Goal: Information Seeking & Learning: Learn about a topic

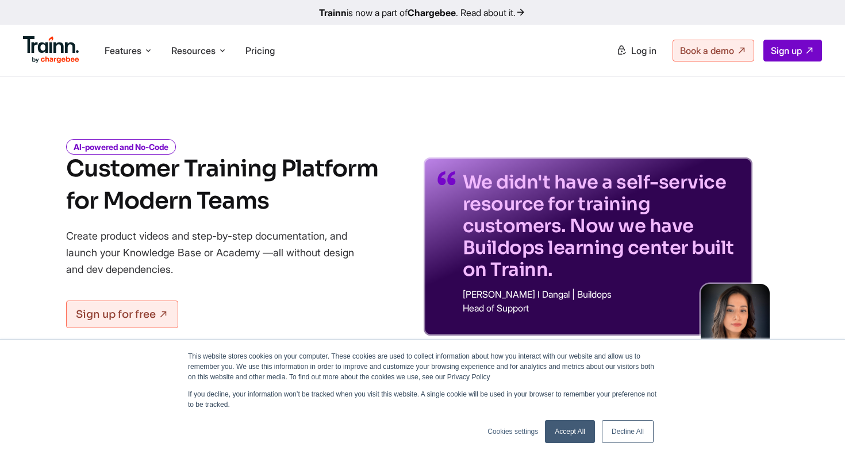
drag, startPoint x: 152, startPoint y: 234, endPoint x: 197, endPoint y: 275, distance: 60.6
click at [193, 269] on p "Create product videos and step-by-step documentation, and launch your Knowledge…" at bounding box center [218, 253] width 305 height 50
click at [569, 435] on link "Accept All" at bounding box center [570, 431] width 50 height 23
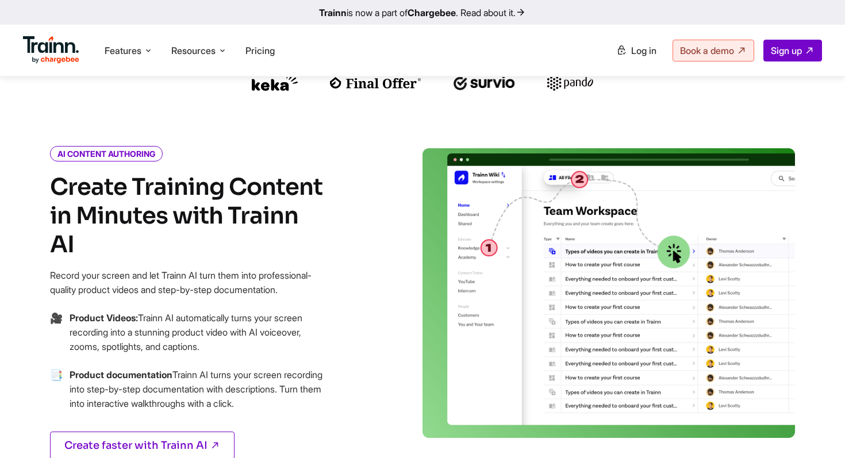
scroll to position [425, 0]
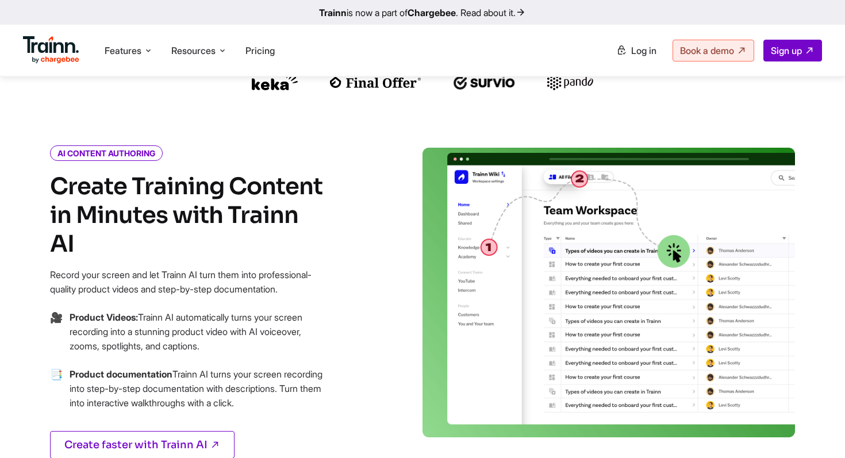
drag, startPoint x: 115, startPoint y: 248, endPoint x: 129, endPoint y: 276, distance: 32.1
click at [129, 276] on p "Record your screen and let Trainn AI turn them into professional-quality produc…" at bounding box center [188, 282] width 276 height 29
drag, startPoint x: 135, startPoint y: 276, endPoint x: 45, endPoint y: 248, distance: 94.5
click at [45, 249] on div "AI CONTENT AUTHORING Create Training Content in Minutes with Trainn AI Record y…" at bounding box center [216, 317] width 414 height 339
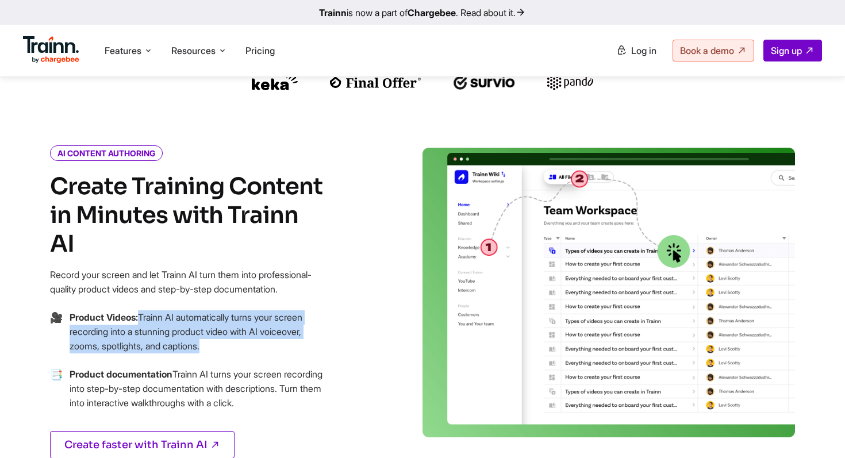
drag, startPoint x: 139, startPoint y: 303, endPoint x: 211, endPoint y: 333, distance: 78.1
click at [211, 333] on p "Product Videos: Trainn AI automatically turns your screen recording into a stun…" at bounding box center [198, 331] width 256 height 43
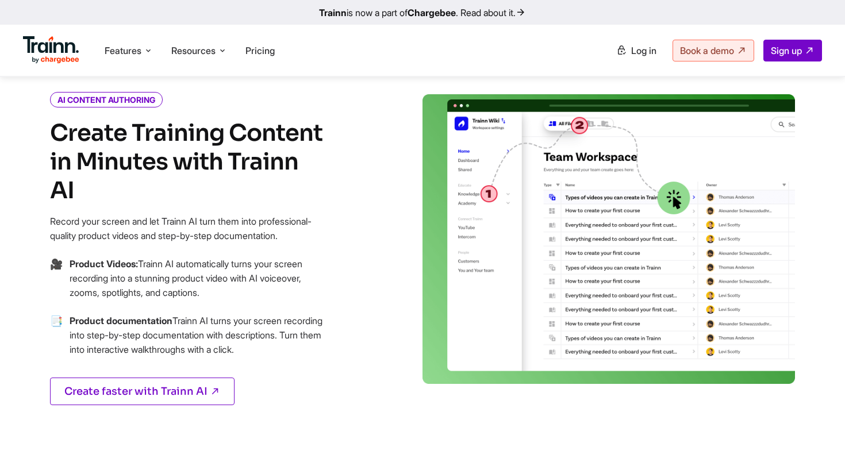
scroll to position [483, 0]
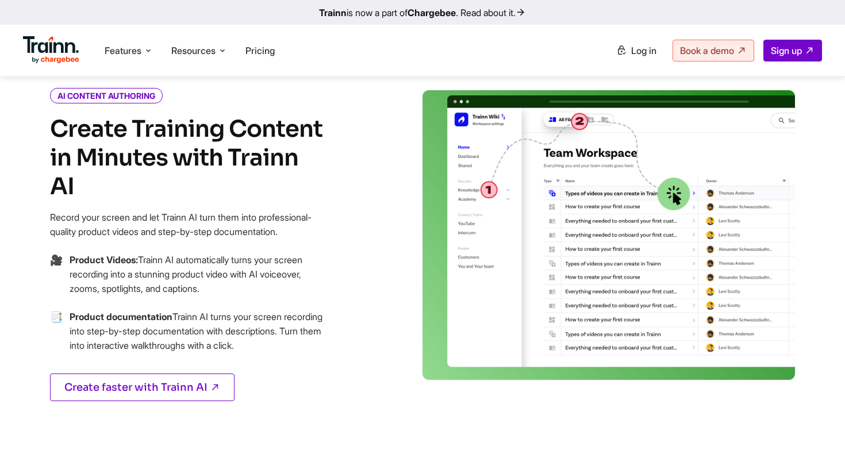
drag, startPoint x: 175, startPoint y: 302, endPoint x: 177, endPoint y: 341, distance: 39.1
click at [177, 341] on p "Product documentation Trainn AI turns your screen recording into step-by-step d…" at bounding box center [198, 331] width 256 height 43
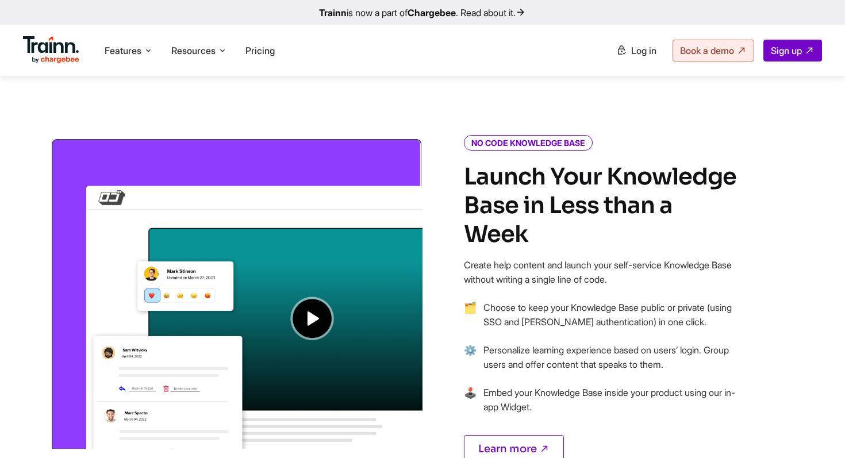
scroll to position [812, 0]
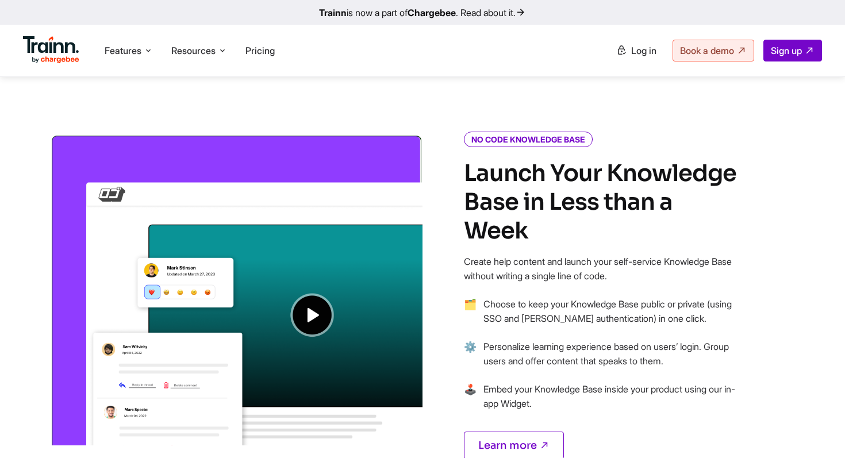
click at [490, 255] on p "Create help content and launch your self-service Knowledge Base without writing…" at bounding box center [602, 269] width 276 height 29
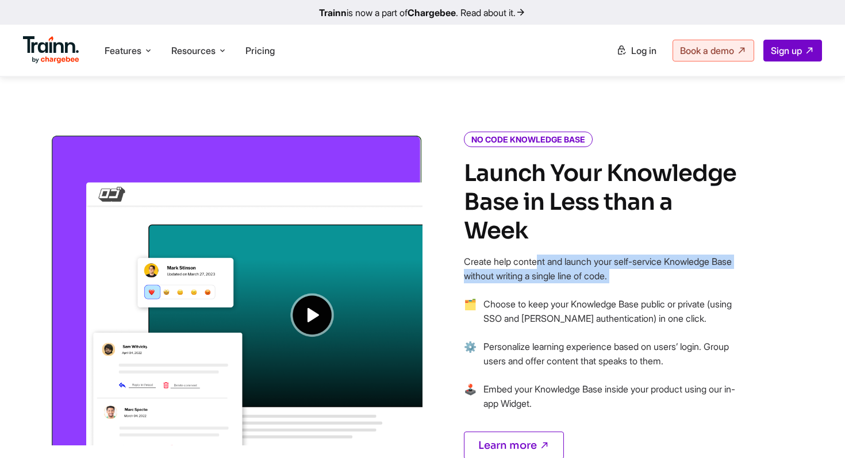
click at [490, 255] on p "Create help content and launch your self-service Knowledge Base without writing…" at bounding box center [602, 269] width 276 height 29
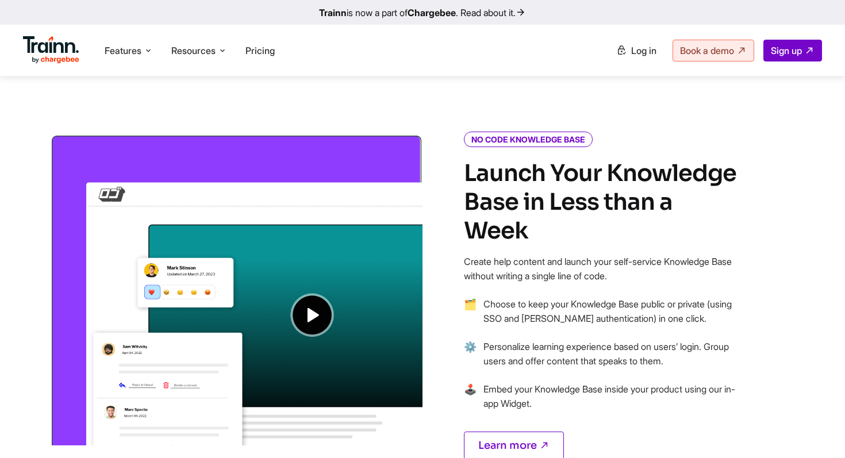
click at [485, 297] on p "Choose to keep your Knowledge Base public or private (using SSO and [PERSON_NAM…" at bounding box center [611, 311] width 256 height 29
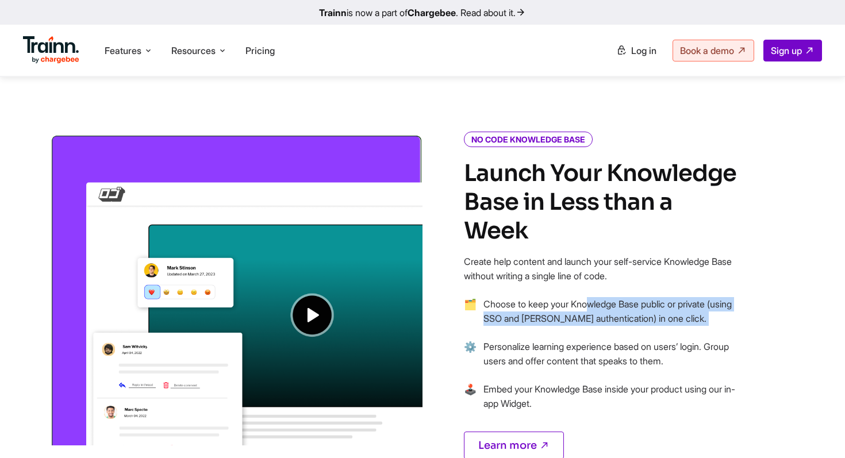
click at [485, 297] on p "Choose to keep your Knowledge Base public or private (using SSO and [PERSON_NAM…" at bounding box center [611, 311] width 256 height 29
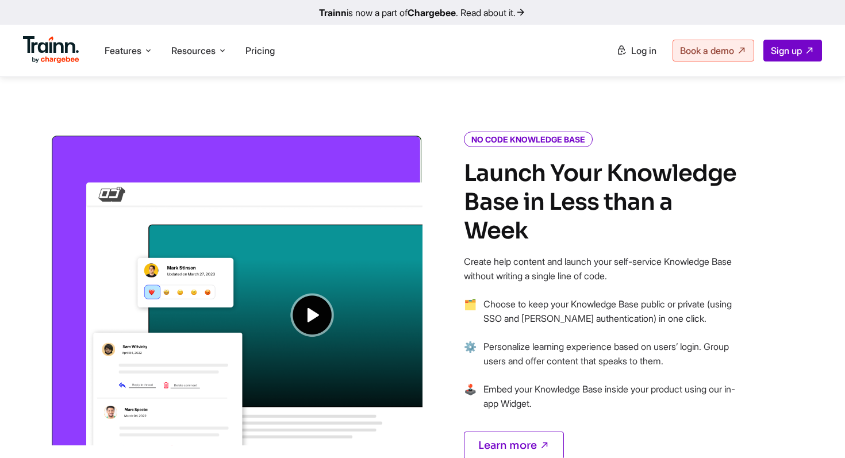
click at [467, 297] on span "🗂" at bounding box center [470, 318] width 13 height 43
drag, startPoint x: 480, startPoint y: 290, endPoint x: 645, endPoint y: 290, distance: 164.9
click at [645, 297] on li "🗂 Choose to keep your Knowledge Base public or private (using SSO and SAML auth…" at bounding box center [602, 318] width 276 height 43
drag, startPoint x: 484, startPoint y: 321, endPoint x: 703, endPoint y: 337, distance: 219.5
click at [703, 340] on p "Personalize learning experience based on users’ login. Group users and offer co…" at bounding box center [611, 354] width 256 height 29
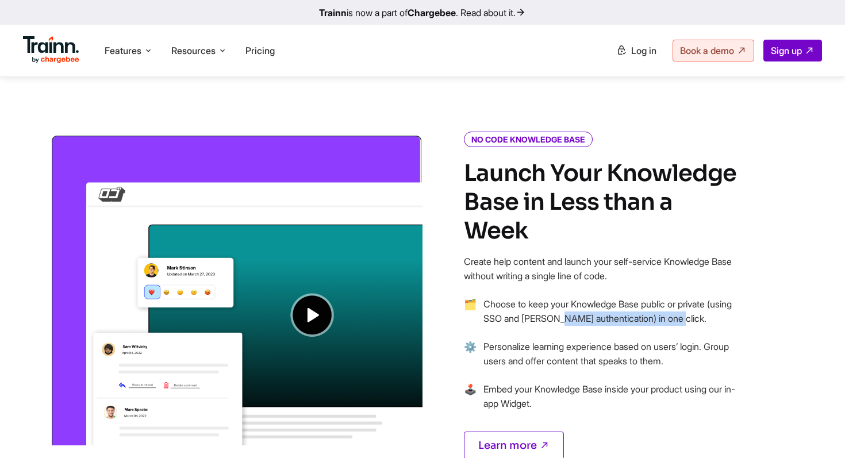
drag, startPoint x: 707, startPoint y: 337, endPoint x: 460, endPoint y: 265, distance: 256.6
click at [458, 265] on div "NO CODE KNOWLEDGE BASE Launch Your Knowledge Base in Less than a Week Create he…" at bounding box center [629, 310] width 414 height 353
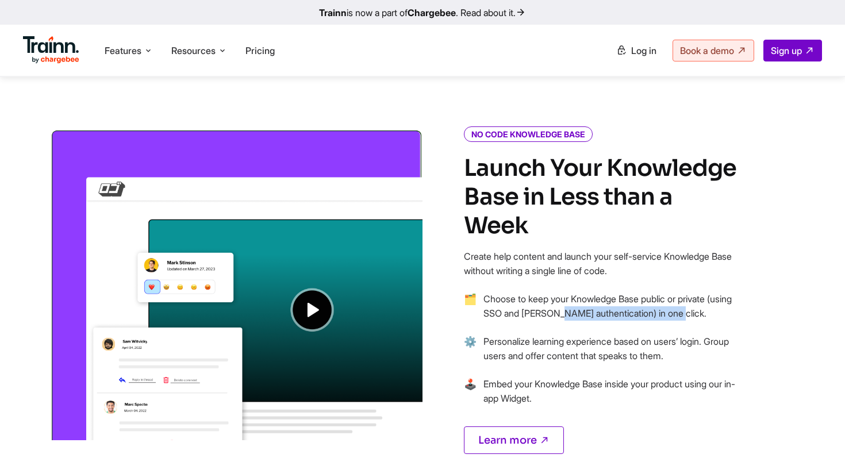
scroll to position [819, 0]
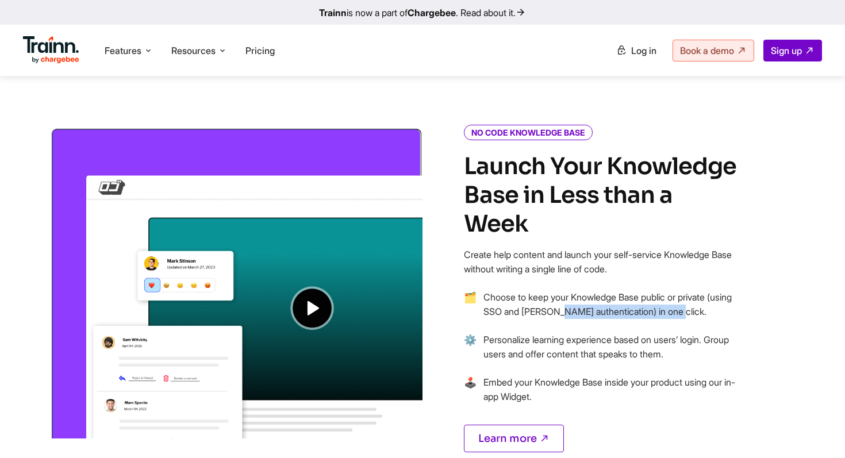
drag, startPoint x: 548, startPoint y: 364, endPoint x: 458, endPoint y: 248, distance: 147.1
click at [458, 248] on div "NO CODE KNOWLEDGE BASE Launch Your Knowledge Base in Less than a Week Create he…" at bounding box center [629, 303] width 414 height 353
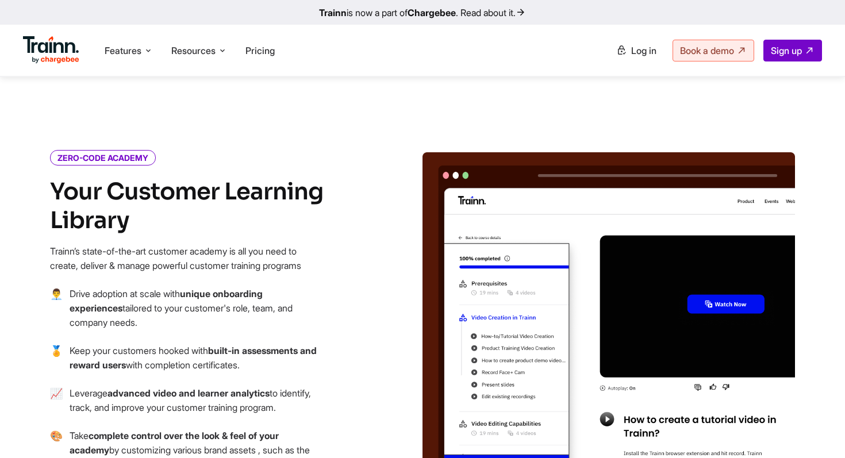
scroll to position [1206, 0]
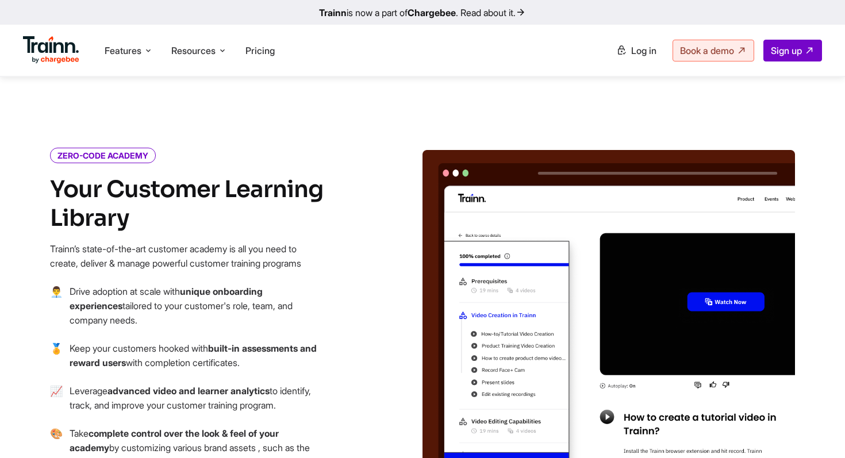
drag, startPoint x: 53, startPoint y: 221, endPoint x: 154, endPoint y: 295, distance: 125.4
click at [153, 296] on div "ZERO-CODE ACADEMY Your Customer Learning Library Trainn’s state-of-the-art cust…" at bounding box center [188, 347] width 276 height 395
click at [160, 293] on p "Drive adoption at scale with unique onboarding experiences tailored to your cus…" at bounding box center [198, 305] width 256 height 43
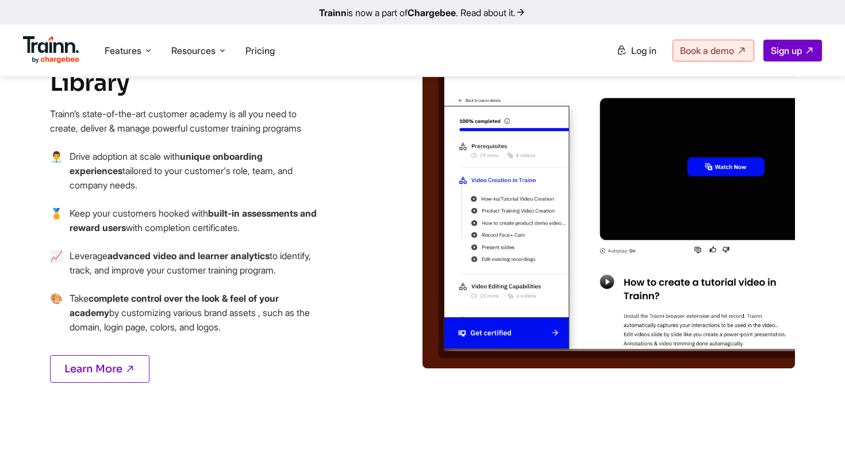
scroll to position [1350, 0]
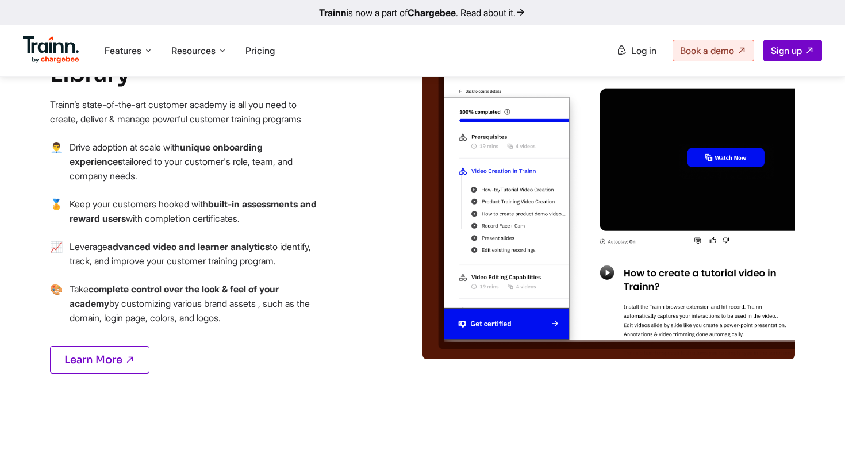
drag, startPoint x: 72, startPoint y: 259, endPoint x: 102, endPoint y: 269, distance: 32.0
click at [102, 282] on p "Take complete control over the look & feel of your academy by customizing vario…" at bounding box center [198, 303] width 256 height 43
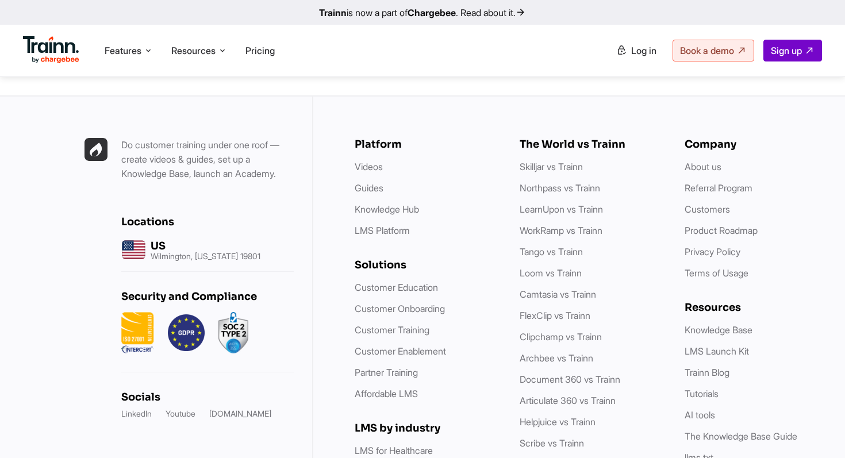
scroll to position [2990, 0]
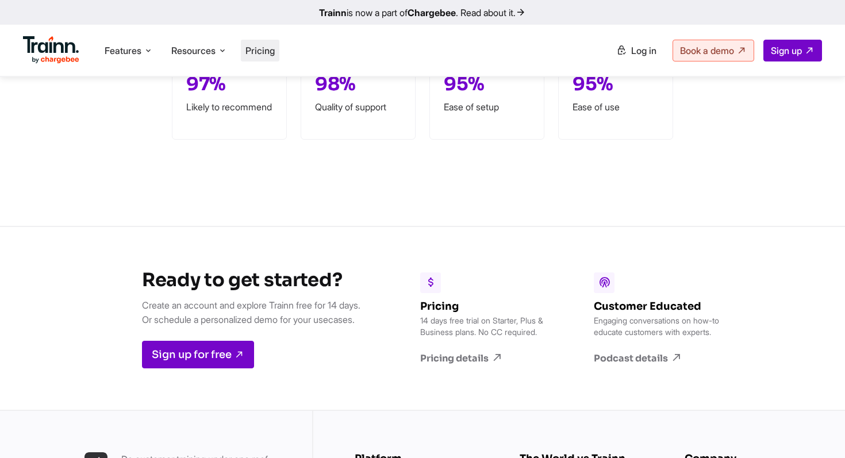
click at [267, 51] on span "Pricing" at bounding box center [259, 50] width 29 height 11
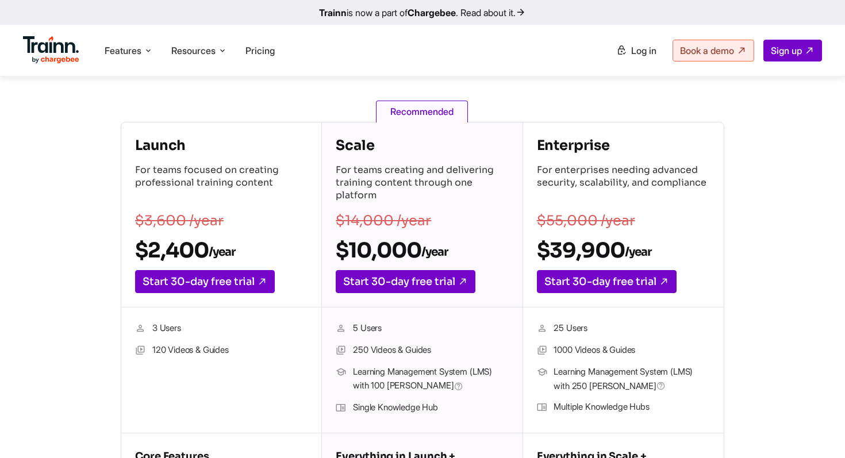
scroll to position [194, 0]
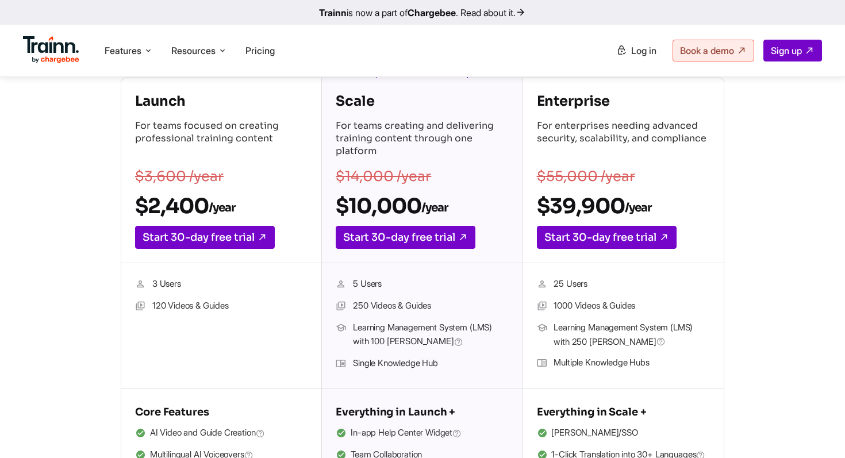
click at [94, 334] on div "Launch For teams focused on creating professional training content $3,600 /year…" at bounding box center [422, 299] width 707 height 443
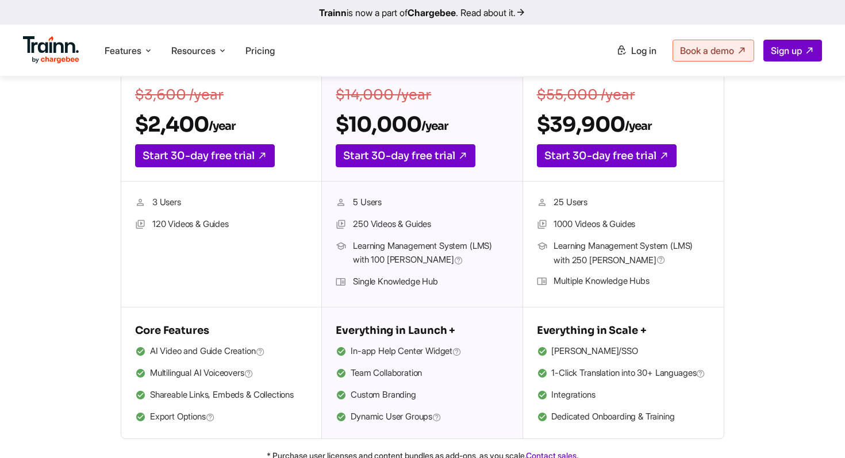
scroll to position [334, 0]
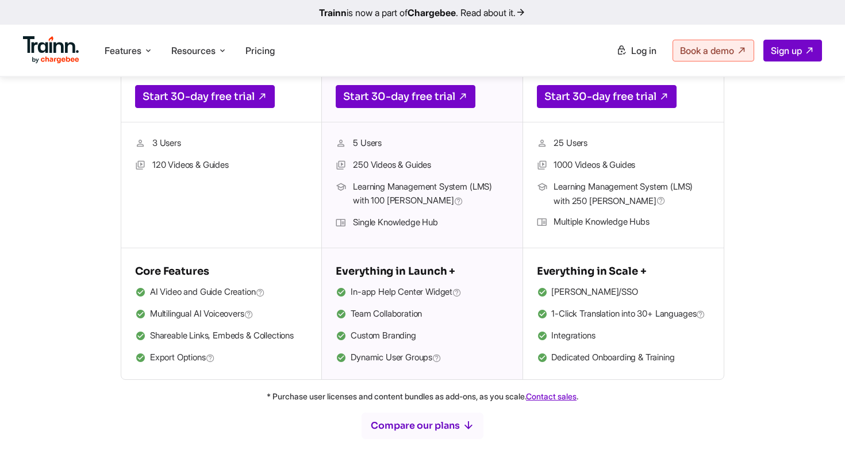
click at [72, 267] on div "Launch For teams focused on creating professional training content $3,600 /year…" at bounding box center [422, 158] width 707 height 443
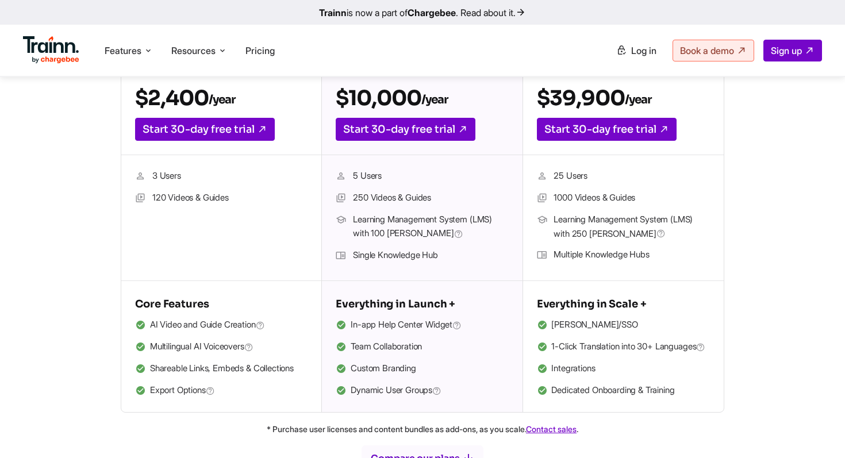
scroll to position [318, 0]
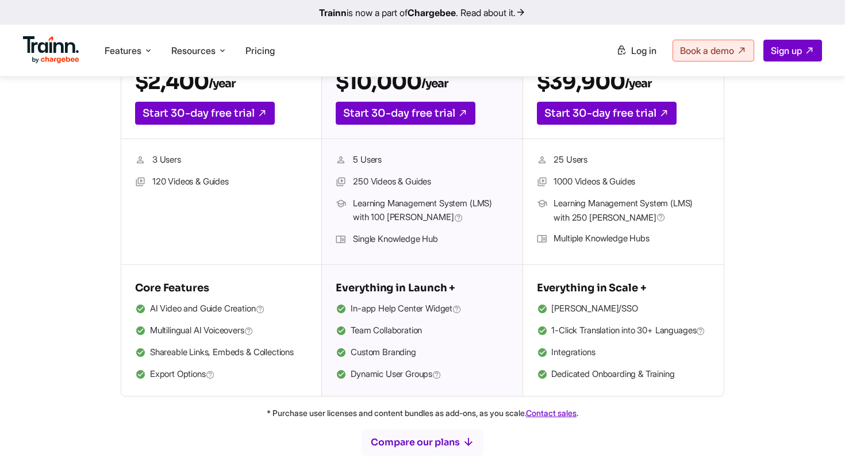
click at [292, 354] on li "Shareable Links, Embeds & Collections" at bounding box center [221, 352] width 172 height 15
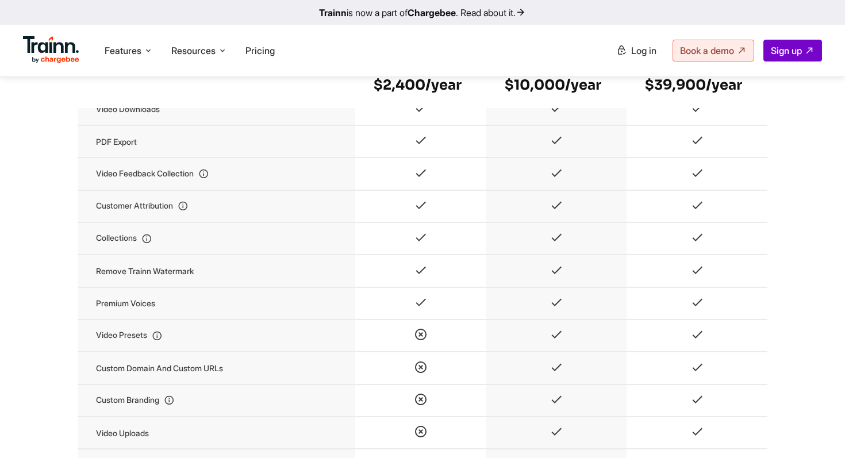
scroll to position [1201, 0]
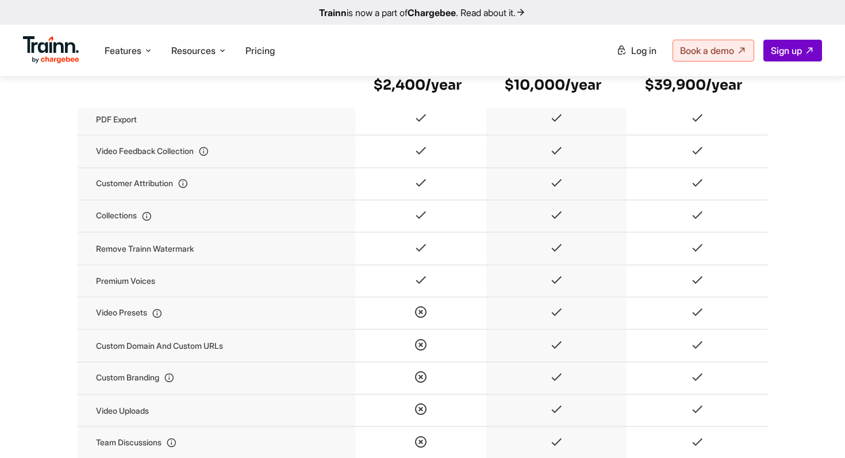
click at [199, 361] on td "Custom domain and custom URLs" at bounding box center [217, 345] width 278 height 32
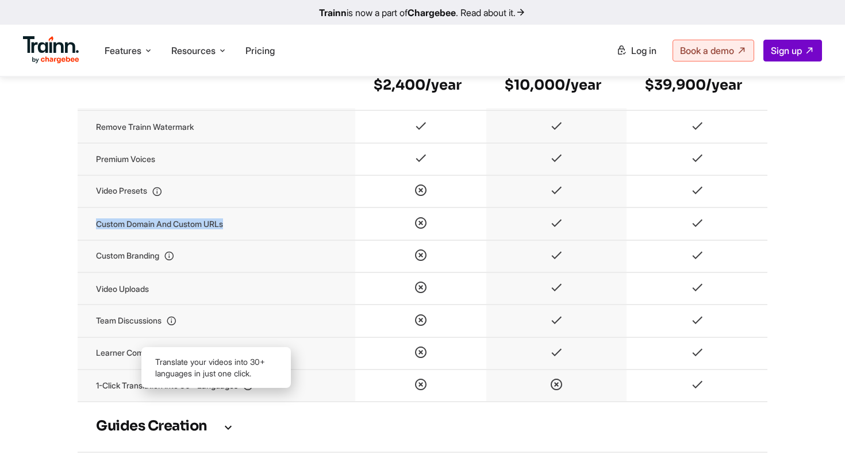
scroll to position [1336, 0]
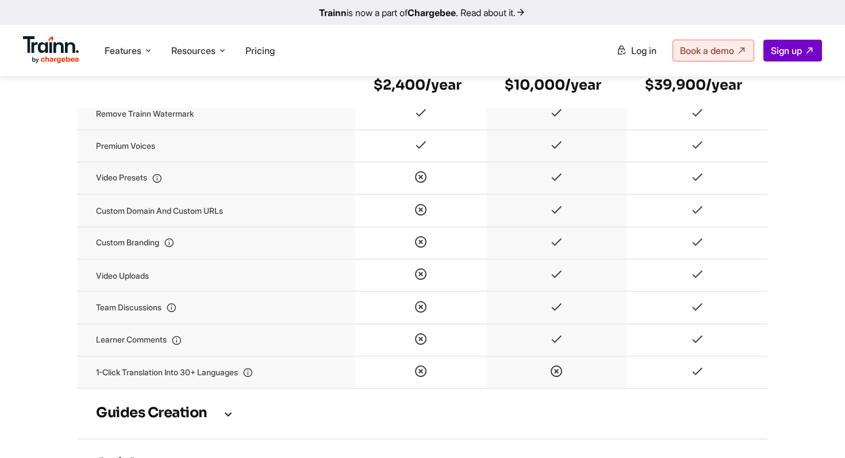
click at [121, 291] on td "Video uploads" at bounding box center [217, 275] width 278 height 32
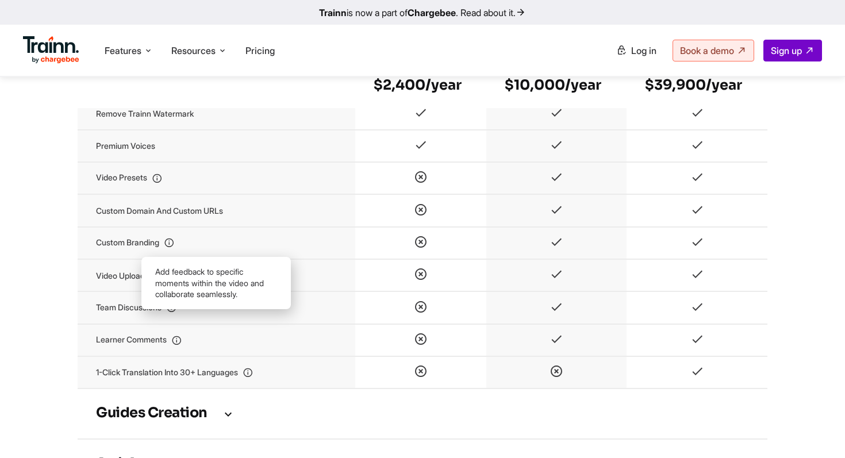
click at [121, 323] on td "Team discussions" at bounding box center [217, 307] width 278 height 32
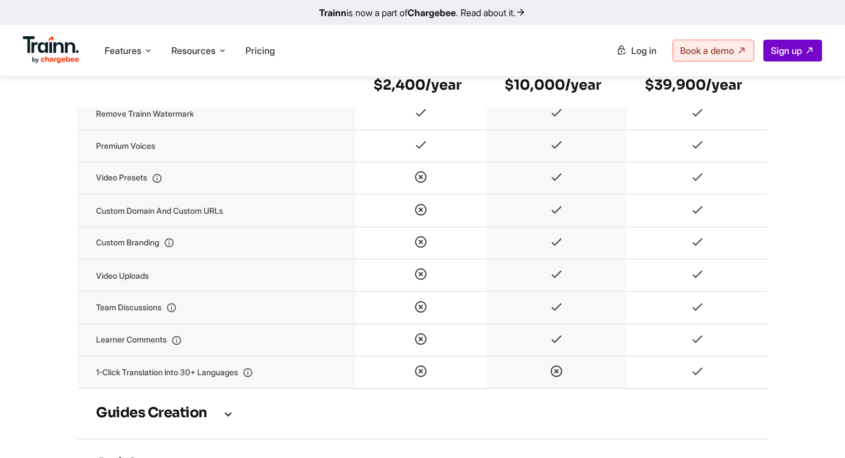
click at [121, 323] on td "Team discussions" at bounding box center [217, 307] width 278 height 32
click at [121, 355] on td "Learner comments" at bounding box center [217, 340] width 278 height 32
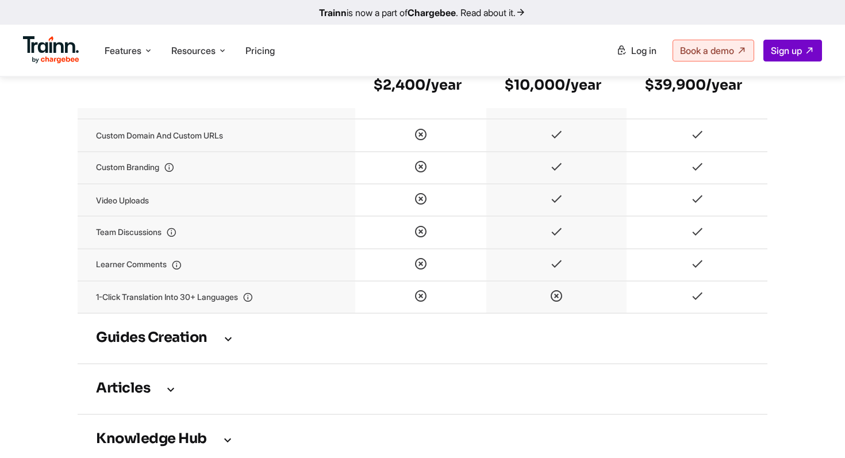
scroll to position [1413, 0]
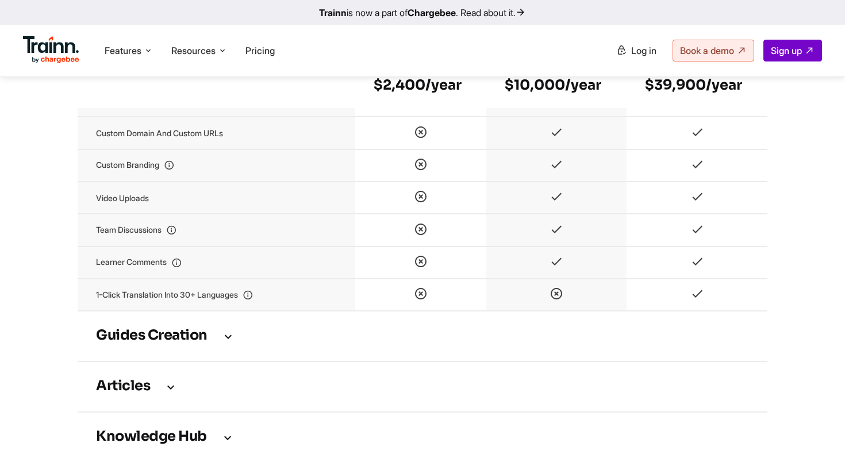
click at [231, 342] on icon at bounding box center [228, 336] width 14 height 13
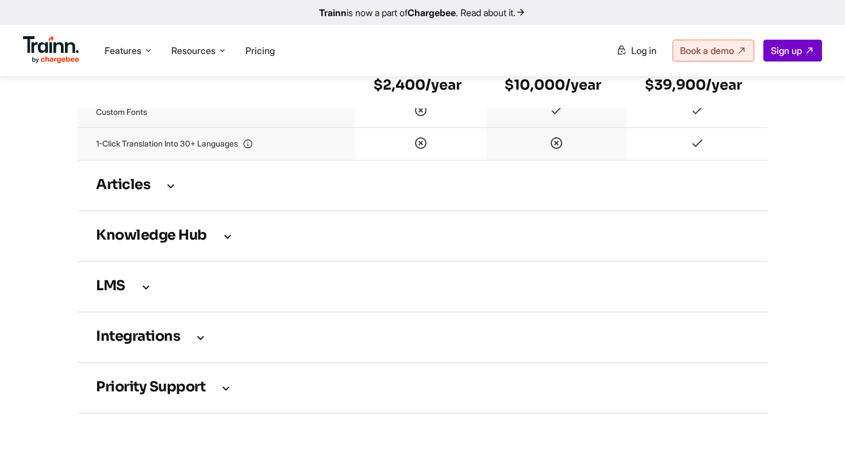
scroll to position [2200, 0]
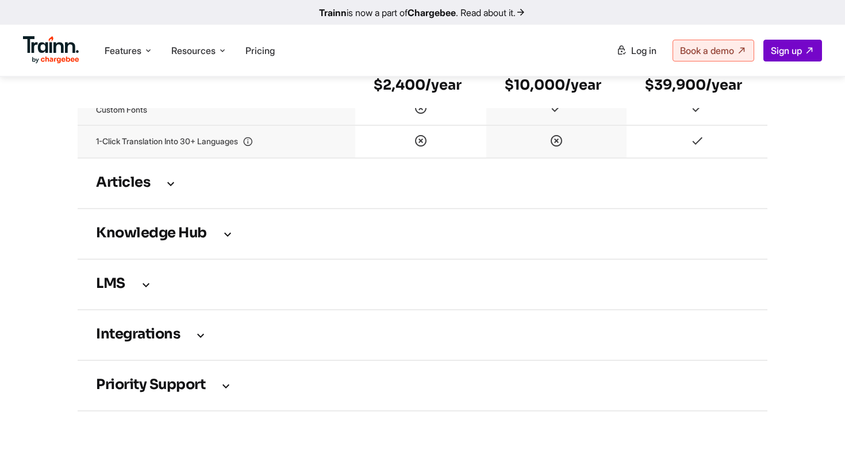
click at [249, 240] on h3 "Knowledge Hub" at bounding box center [422, 234] width 653 height 13
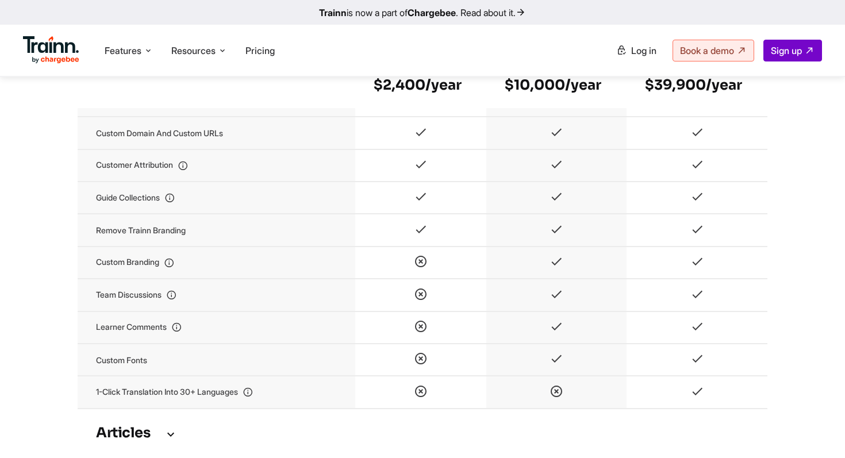
scroll to position [1864, 0]
